Goal: Task Accomplishment & Management: Use online tool/utility

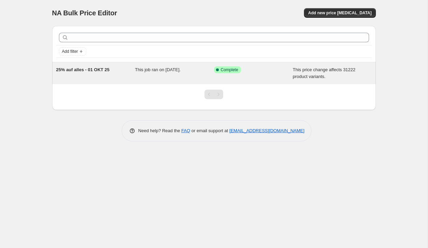
click at [87, 71] on span "25% auf alles - 01 OKT 25" at bounding box center [83, 69] width 54 height 5
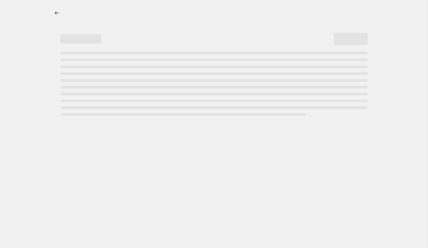
select select "pcap"
select select "no_change"
select select "collection"
select select "not_equal"
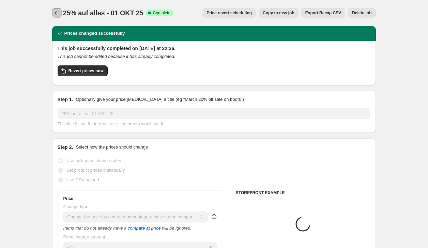
click at [55, 14] on icon "Price change jobs" at bounding box center [57, 13] width 7 height 7
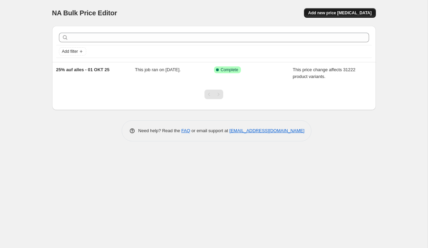
click at [338, 13] on span "Add new price [MEDICAL_DATA]" at bounding box center [339, 12] width 63 height 5
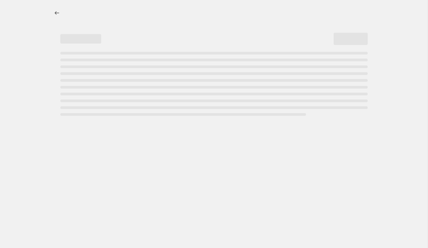
select select "percentage"
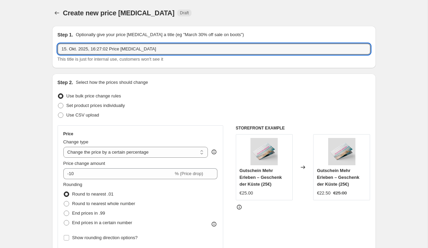
drag, startPoint x: 169, startPoint y: 52, endPoint x: 51, endPoint y: 48, distance: 117.3
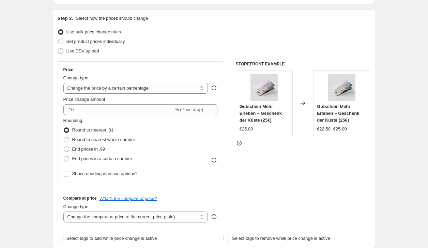
scroll to position [69, 0]
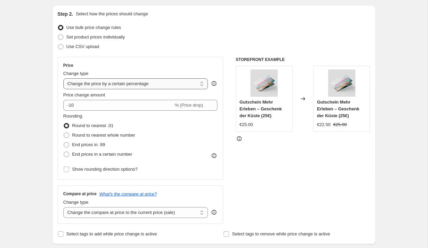
type input "+10 EURO Jacken, Hoodies, Westen, Sweater"
click at [151, 83] on select "Change the price to a certain amount Change the price by a certain amount Chang…" at bounding box center [135, 83] width 145 height 11
click at [183, 91] on div "Price Change type Change the price to a certain amount Change the price by a ce…" at bounding box center [140, 118] width 154 height 111
click at [182, 88] on select "Change the price to a certain amount Change the price by a certain amount Chang…" at bounding box center [135, 83] width 145 height 11
click at [116, 39] on span "Set product prices individually" at bounding box center [95, 36] width 59 height 5
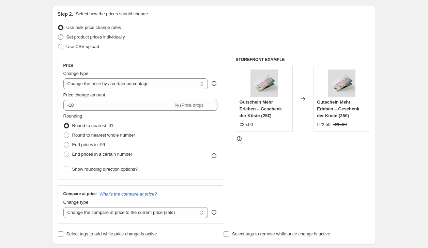
click at [58, 35] on input "Set product prices individually" at bounding box center [58, 34] width 0 height 0
radio input "true"
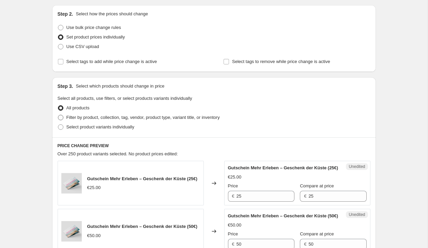
click at [90, 116] on span "Filter by product, collection, tag, vendor, product type, variant title, or inv…" at bounding box center [142, 117] width 153 height 5
click at [58, 115] on input "Filter by product, collection, tag, vendor, product type, variant title, or inv…" at bounding box center [58, 115] width 0 height 0
radio input "true"
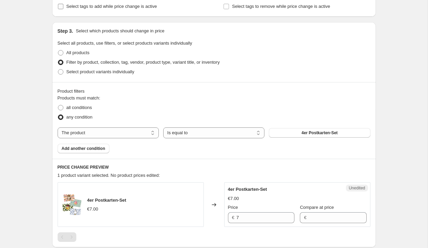
scroll to position [146, 0]
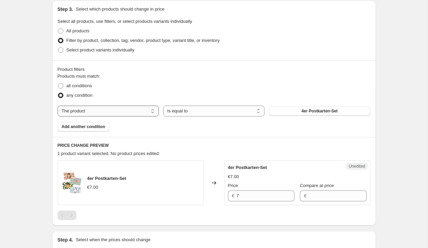
click at [142, 110] on select "The product The product's collection The product's tag The product's vendor The…" at bounding box center [108, 111] width 101 height 11
select select "collection"
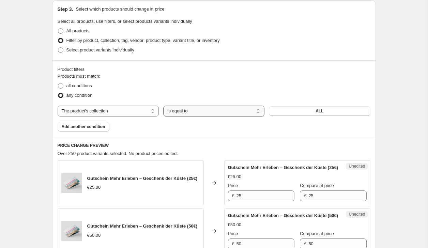
click at [173, 112] on select "Is equal to Is not equal to" at bounding box center [213, 111] width 101 height 11
click at [163, 106] on select "Is equal to Is not equal to" at bounding box center [213, 111] width 101 height 11
click at [306, 111] on button "ALL" at bounding box center [319, 111] width 101 height 10
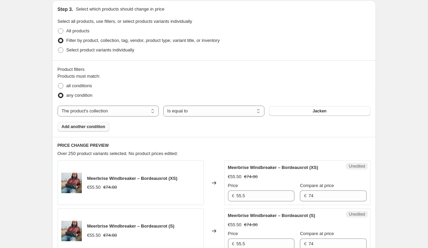
click at [95, 125] on span "Add another condition" at bounding box center [84, 126] width 44 height 5
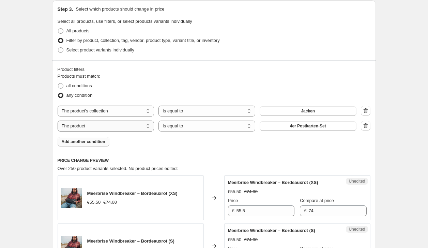
click at [87, 125] on select "The product The product's collection The product's tag The product's vendor The…" at bounding box center [106, 126] width 97 height 11
select select "collection"
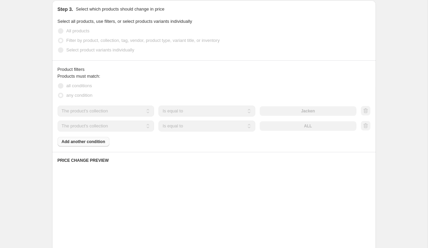
click at [95, 143] on div "Products must match: all conditions any condition The product The product's col…" at bounding box center [214, 110] width 313 height 74
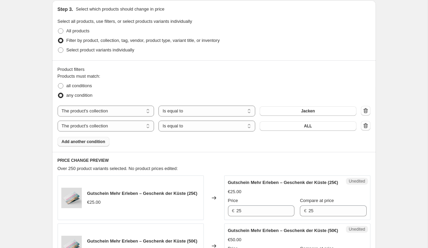
click at [95, 143] on span "Add another condition" at bounding box center [84, 141] width 44 height 5
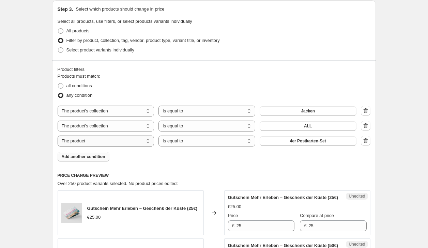
click at [101, 142] on select "The product The product's collection The product's tag The product's vendor The…" at bounding box center [106, 141] width 97 height 11
select select "collection"
click at [86, 154] on span "Add another condition" at bounding box center [84, 156] width 44 height 5
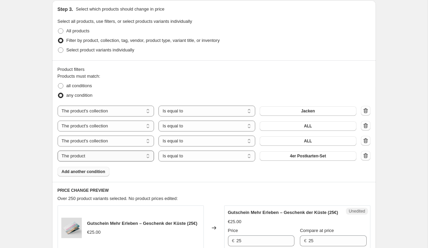
click at [86, 156] on select "The product The product's collection The product's tag The product's vendor The…" at bounding box center [106, 156] width 97 height 11
select select "collection"
click at [306, 126] on span "ALL" at bounding box center [308, 125] width 8 height 5
click at [306, 140] on span "ALL" at bounding box center [308, 140] width 8 height 5
click at [365, 154] on icon "button" at bounding box center [365, 155] width 4 height 5
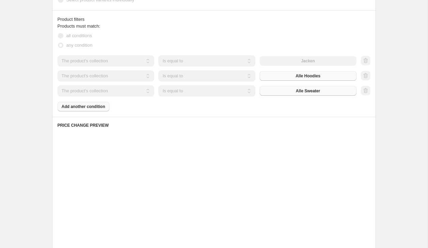
scroll to position [199, 0]
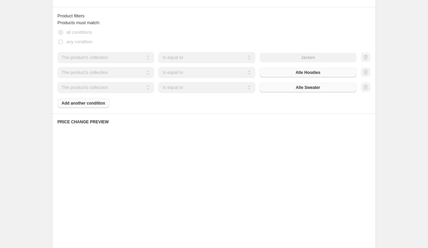
click at [201, 36] on div "all conditions" at bounding box center [214, 33] width 313 height 10
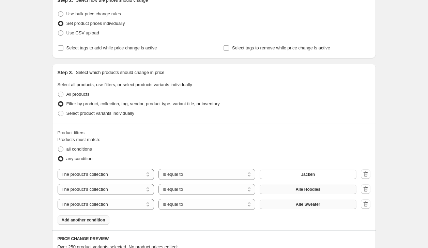
scroll to position [88, 0]
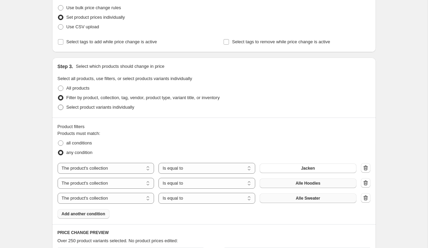
click at [71, 107] on span "Select product variants individually" at bounding box center [100, 107] width 68 height 5
click at [58, 105] on input "Select product variants individually" at bounding box center [58, 105] width 0 height 0
radio input "true"
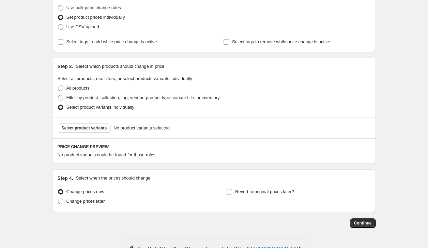
scroll to position [110, 0]
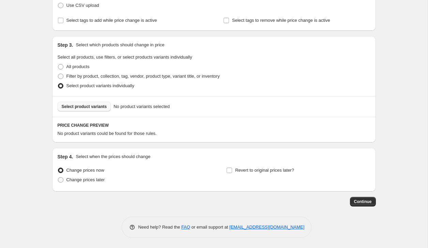
click at [90, 107] on span "Select product variants" at bounding box center [84, 106] width 45 height 5
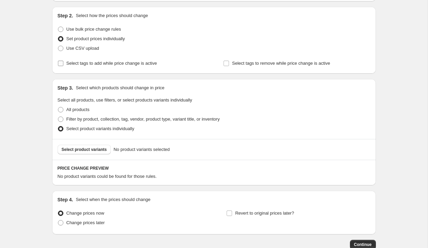
scroll to position [67, 0]
click at [70, 108] on span "All products" at bounding box center [77, 109] width 23 height 5
click at [58, 107] on input "All products" at bounding box center [58, 107] width 0 height 0
radio input "true"
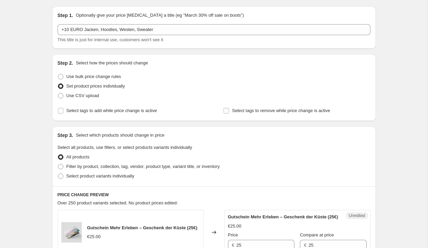
scroll to position [21, 0]
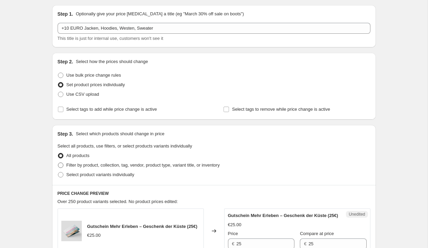
click at [98, 164] on span "Filter by product, collection, tag, vendor, product type, variant title, or inv…" at bounding box center [142, 165] width 153 height 5
click at [58, 163] on input "Filter by product, collection, tag, vendor, product type, variant title, or inv…" at bounding box center [58, 163] width 0 height 0
radio input "true"
select select "collection"
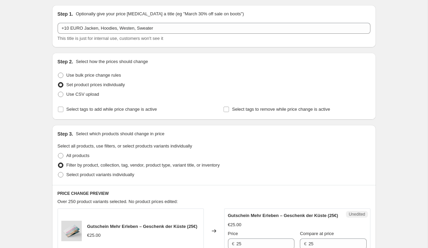
select select "collection"
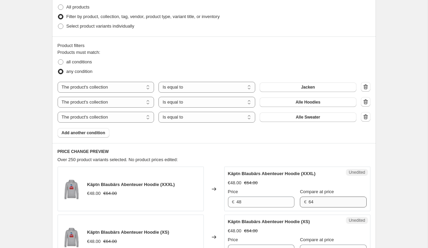
scroll to position [175, 0]
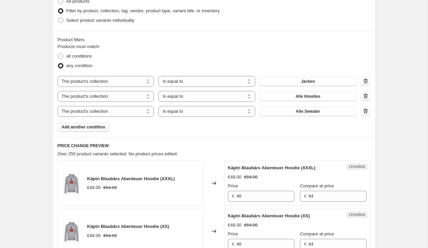
click at [93, 130] on button "Add another condition" at bounding box center [84, 127] width 52 height 10
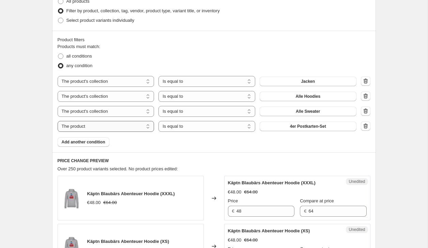
click at [104, 127] on select "The product The product's collection The product's tag The product's vendor The…" at bounding box center [106, 126] width 97 height 11
select select "product_status"
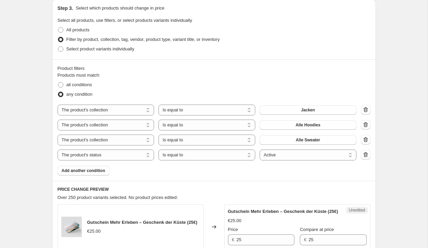
scroll to position [173, 0]
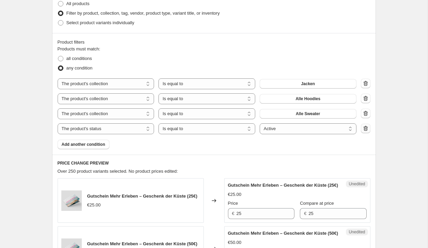
click at [365, 127] on icon "button" at bounding box center [365, 128] width 4 height 5
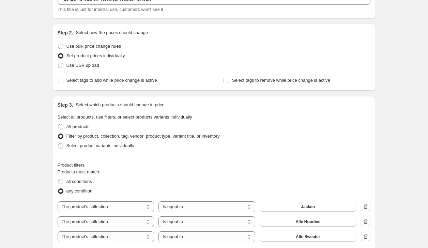
scroll to position [49, 0]
click at [94, 48] on span "Use bulk price change rules" at bounding box center [93, 46] width 55 height 5
click at [58, 44] on input "Use bulk price change rules" at bounding box center [58, 44] width 0 height 0
radio input "true"
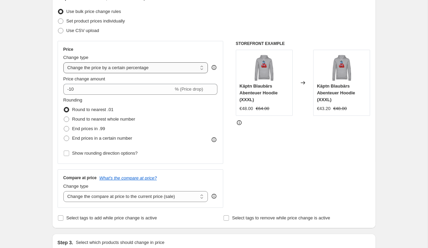
scroll to position [87, 0]
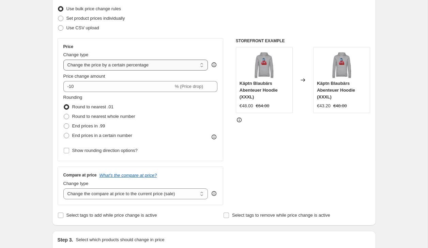
click at [150, 63] on select "Change the price to a certain amount Change the price by a certain amount Chang…" at bounding box center [135, 65] width 145 height 11
select select "by"
click at [63, 60] on select "Change the price to a certain amount Change the price by a certain amount Chang…" at bounding box center [135, 65] width 145 height 11
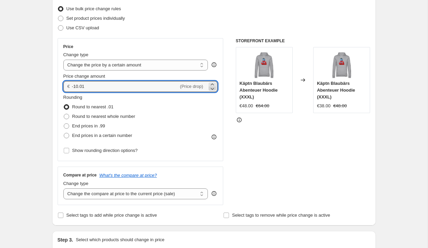
click at [211, 85] on icon at bounding box center [212, 88] width 7 height 7
click at [211, 83] on div at bounding box center [212, 86] width 7 height 8
drag, startPoint x: 88, startPoint y: 86, endPoint x: 44, endPoint y: 86, distance: 44.3
type input "10.00"
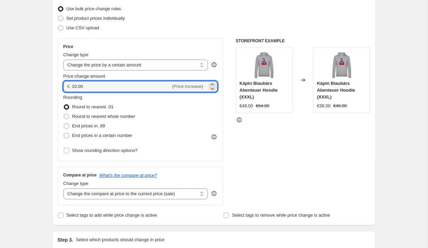
click at [187, 42] on div "Price Change type Change the price to a certain amount Change the price by a ce…" at bounding box center [141, 99] width 166 height 123
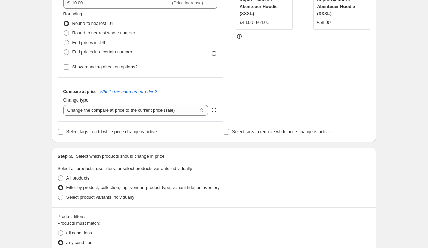
scroll to position [173, 0]
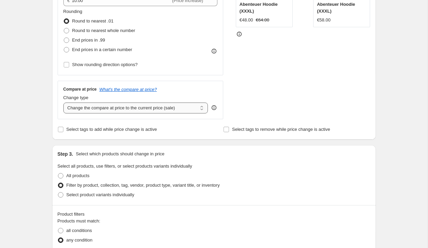
click at [139, 110] on select "Change the compare at price to the current price (sale) Change the compare at p…" at bounding box center [135, 108] width 145 height 11
select select "by"
click at [63, 103] on select "Change the compare at price to the current price (sale) Change the compare at p…" at bounding box center [135, 108] width 145 height 11
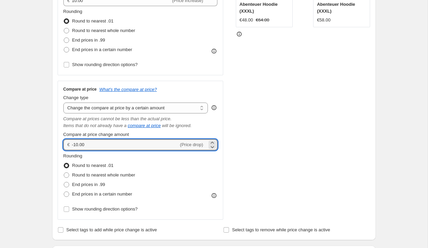
drag, startPoint x: 78, startPoint y: 145, endPoint x: 62, endPoint y: 145, distance: 16.7
click at [62, 145] on div "Compare at price What's the compare at price? Change type Change the compare at…" at bounding box center [141, 150] width 166 height 139
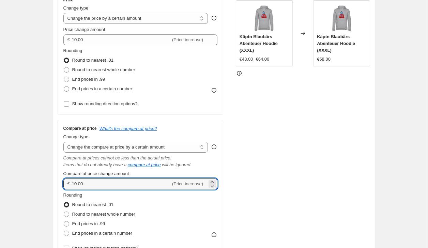
scroll to position [124, 0]
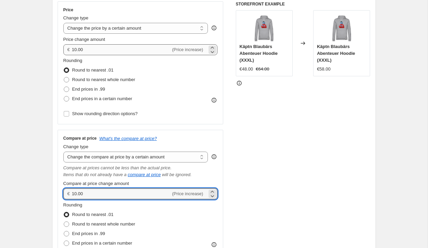
type input "10.00"
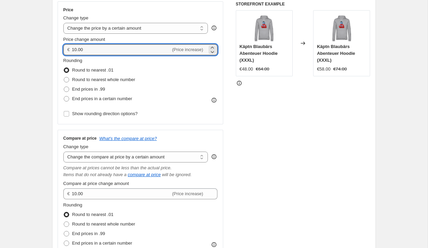
drag, startPoint x: 90, startPoint y: 49, endPoint x: 51, endPoint y: 49, distance: 38.5
type input "0.00"
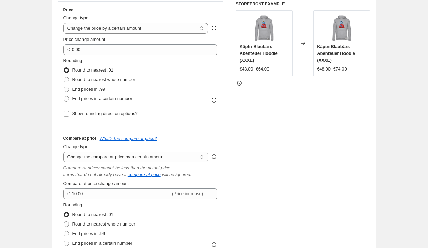
click at [222, 75] on div "Price Change type Change the price to a certain amount Change the price by a ce…" at bounding box center [141, 62] width 166 height 123
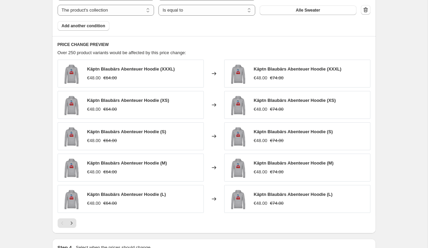
scroll to position [640, 0]
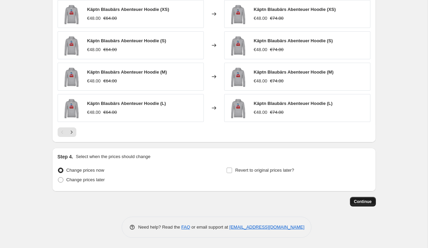
click at [361, 204] on span "Continue" at bounding box center [363, 201] width 18 height 5
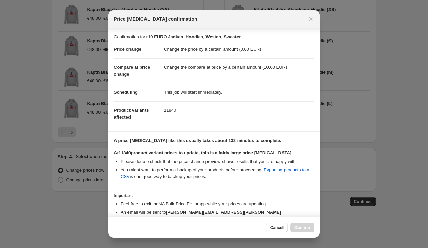
scroll to position [34, 0]
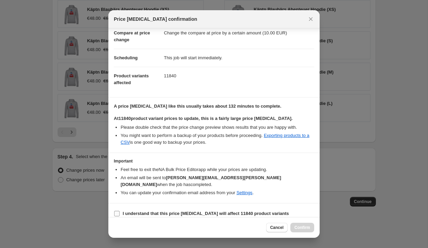
click at [117, 211] on input "I understand that this price [MEDICAL_DATA] will affect 11840 product variants" at bounding box center [116, 213] width 5 height 5
checkbox input "true"
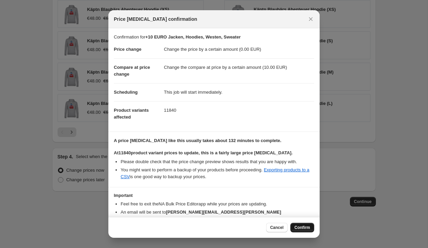
click at [301, 228] on span "Confirm" at bounding box center [302, 227] width 16 height 5
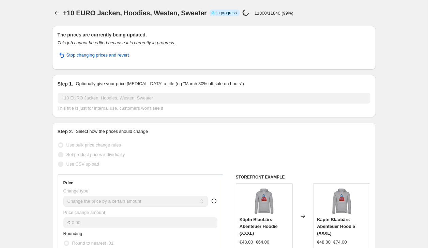
select select "by"
select select "collection"
